Goal: Transaction & Acquisition: Purchase product/service

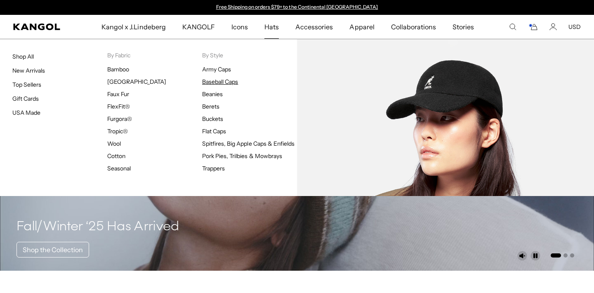
click at [215, 81] on link "Baseball Caps" at bounding box center [220, 81] width 36 height 7
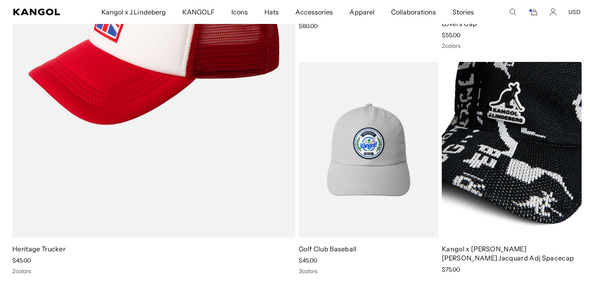
click at [549, 123] on img at bounding box center [512, 150] width 140 height 176
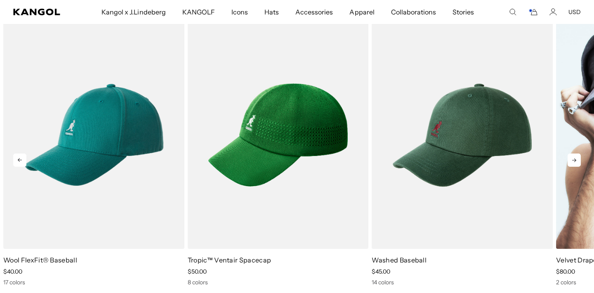
scroll to position [0, 170]
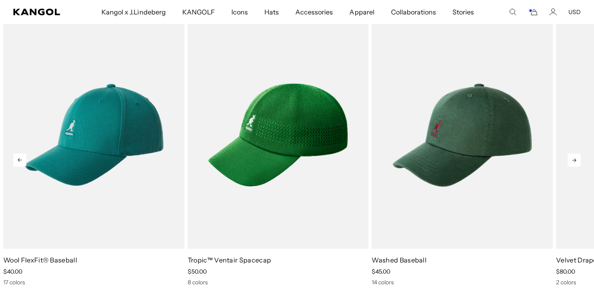
click at [577, 154] on icon at bounding box center [574, 160] width 13 height 13
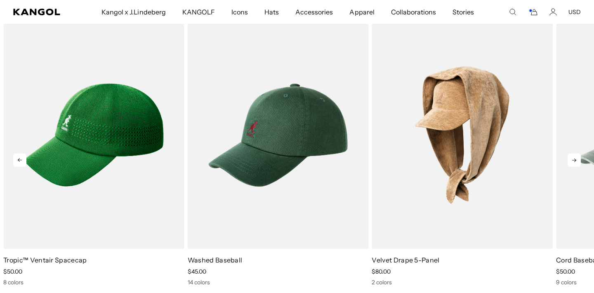
scroll to position [0, 0]
click at [577, 154] on icon at bounding box center [574, 160] width 13 height 13
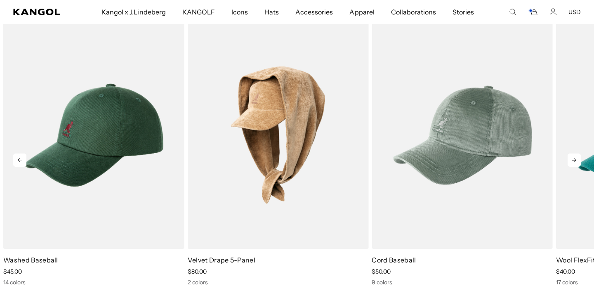
click at [576, 159] on icon at bounding box center [575, 161] width 4 height 4
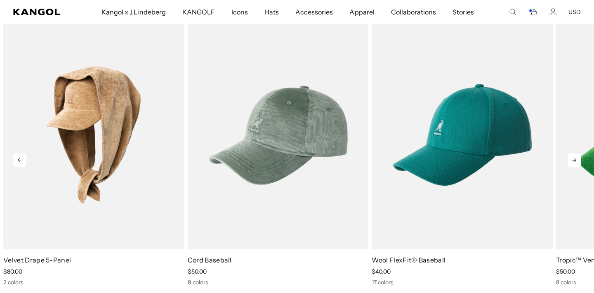
scroll to position [0, 170]
click at [576, 159] on icon at bounding box center [575, 161] width 4 height 4
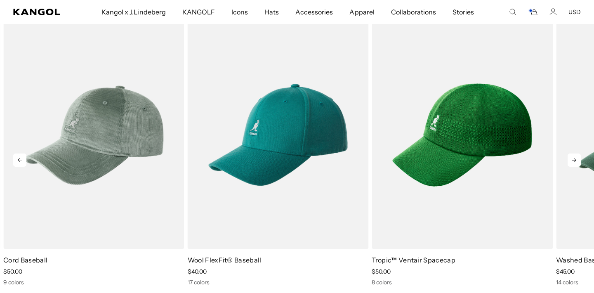
click at [576, 159] on icon at bounding box center [575, 161] width 4 height 4
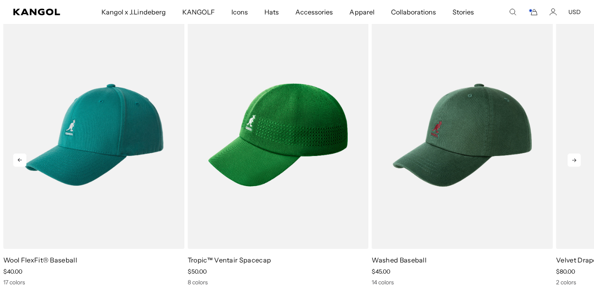
click at [576, 159] on icon at bounding box center [575, 161] width 4 height 4
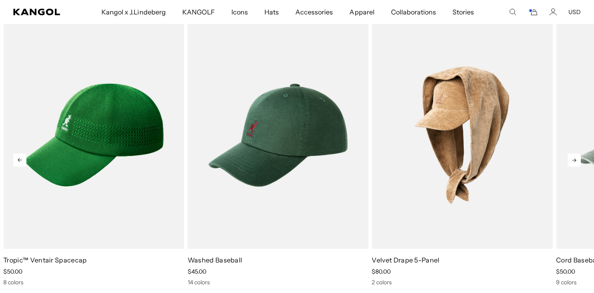
scroll to position [0, 0]
click at [576, 159] on icon at bounding box center [575, 161] width 4 height 4
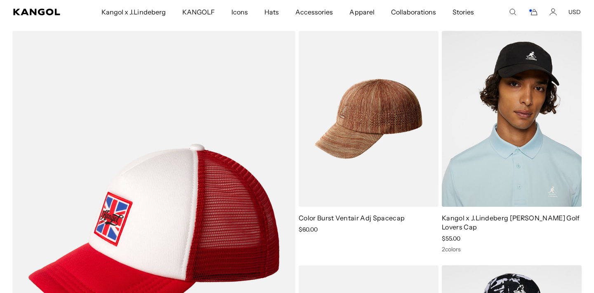
scroll to position [3192, 0]
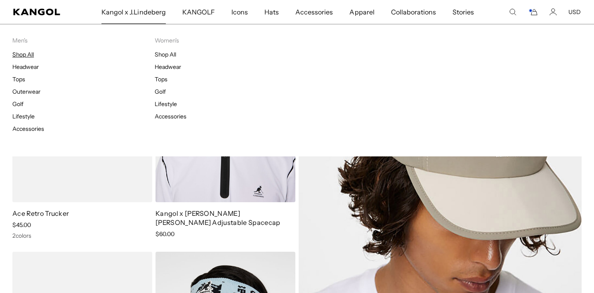
click at [22, 55] on link "Shop All" at bounding box center [22, 54] width 21 height 7
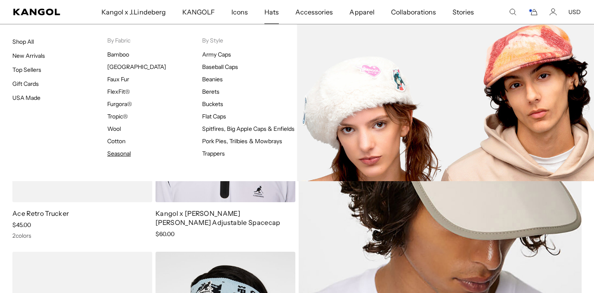
scroll to position [0, 170]
click at [130, 154] on link "Seasonal" at bounding box center [119, 153] width 24 height 7
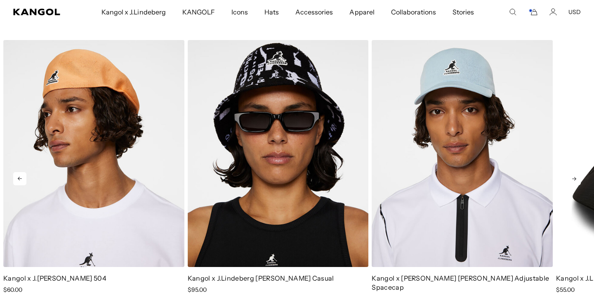
scroll to position [0, 170]
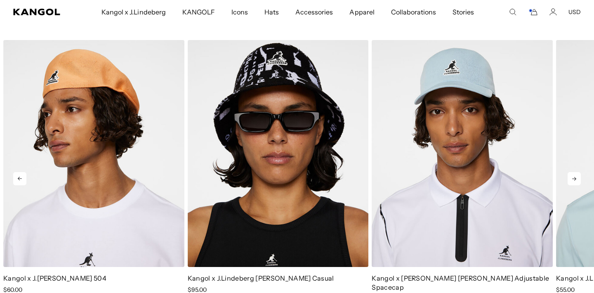
click at [573, 176] on icon at bounding box center [574, 178] width 13 height 13
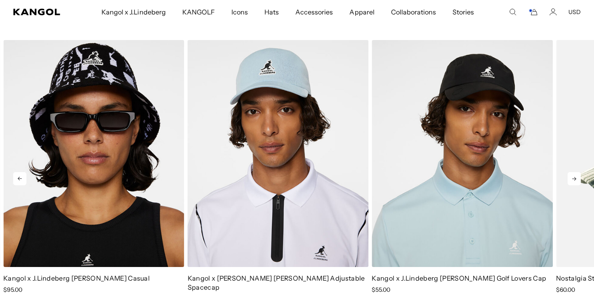
scroll to position [0, 0]
click at [573, 176] on icon at bounding box center [574, 178] width 13 height 13
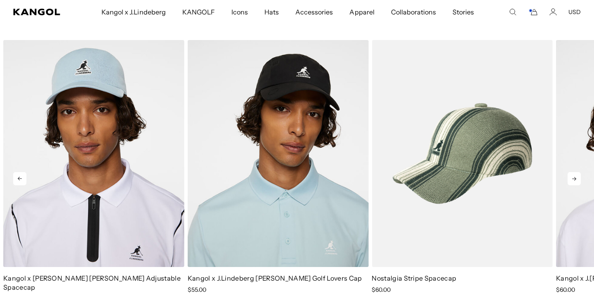
scroll to position [0, 170]
click at [576, 179] on icon at bounding box center [575, 179] width 4 height 4
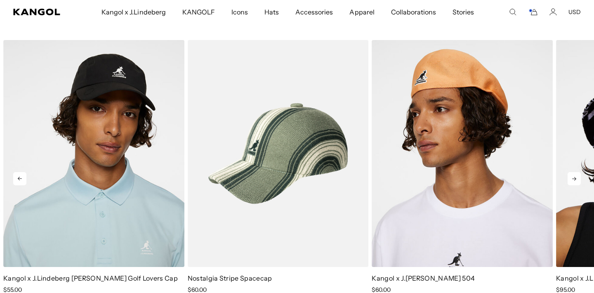
scroll to position [0, 0]
click at [576, 179] on icon at bounding box center [575, 179] width 4 height 4
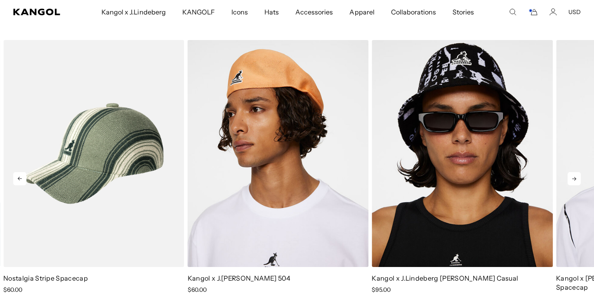
click at [575, 180] on icon at bounding box center [575, 179] width 4 height 4
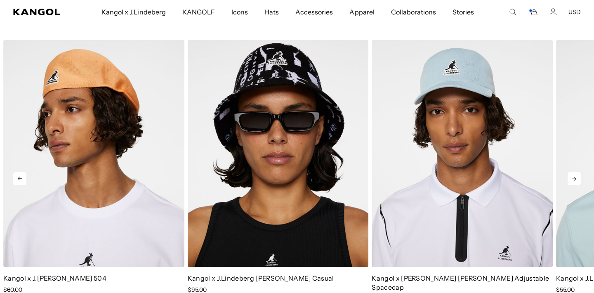
click at [575, 180] on icon at bounding box center [575, 179] width 4 height 4
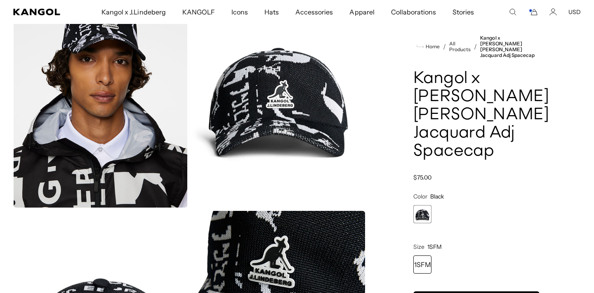
scroll to position [-2, 0]
